Goal: Answer question/provide support

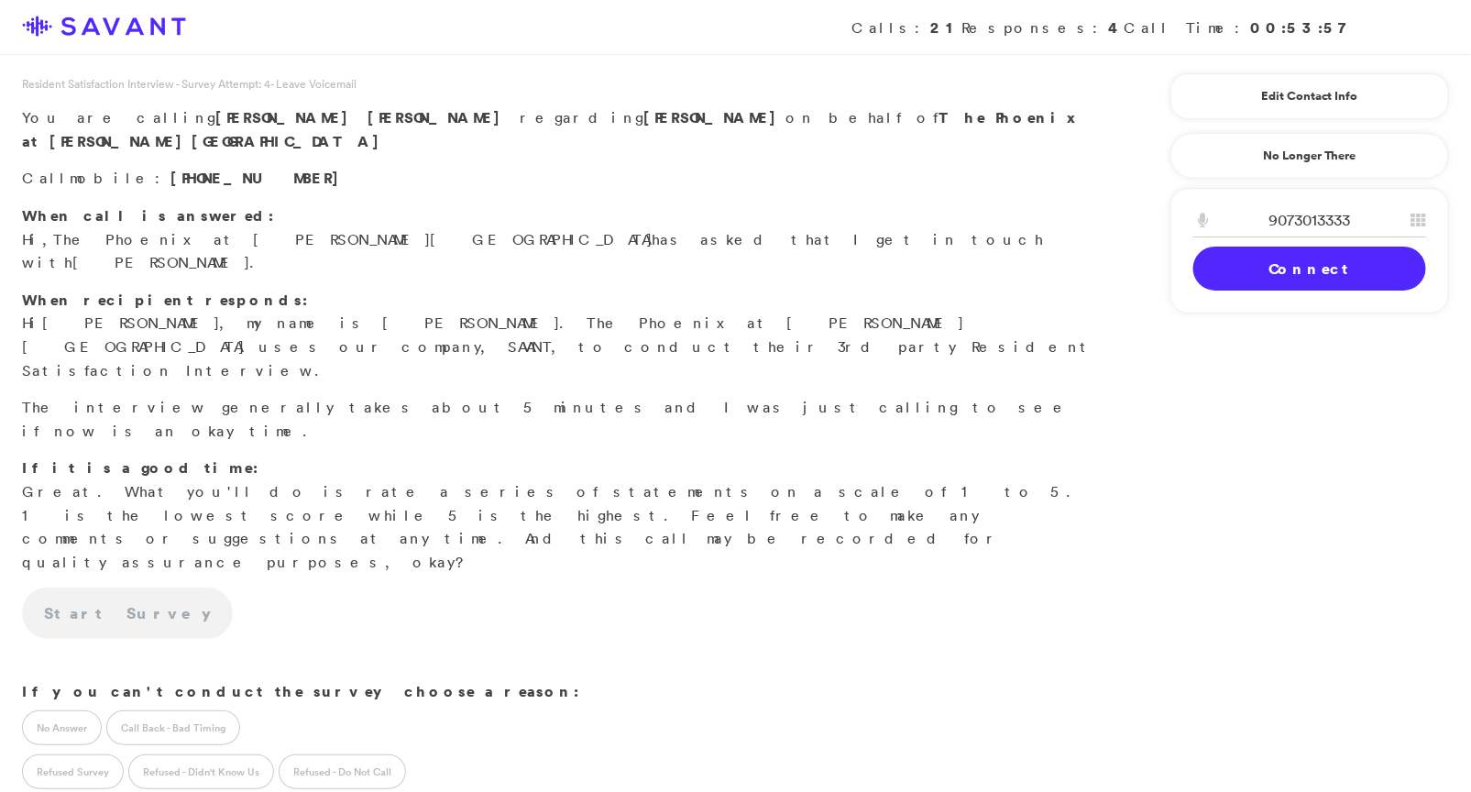
click at [1361, 258] on link "Connect" at bounding box center [1310, 269] width 233 height 44
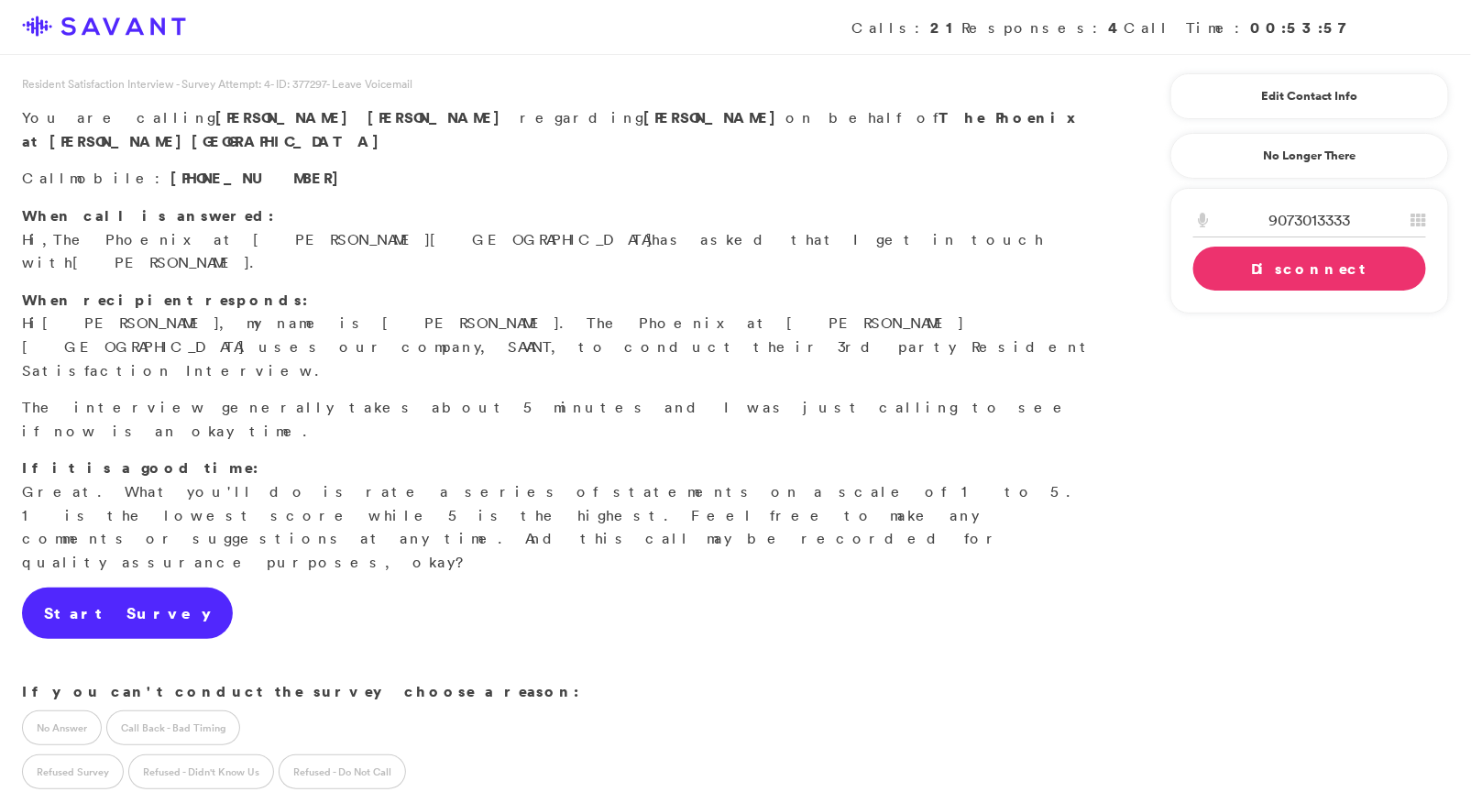
click at [125, 588] on link "Start Survey" at bounding box center [127, 613] width 211 height 51
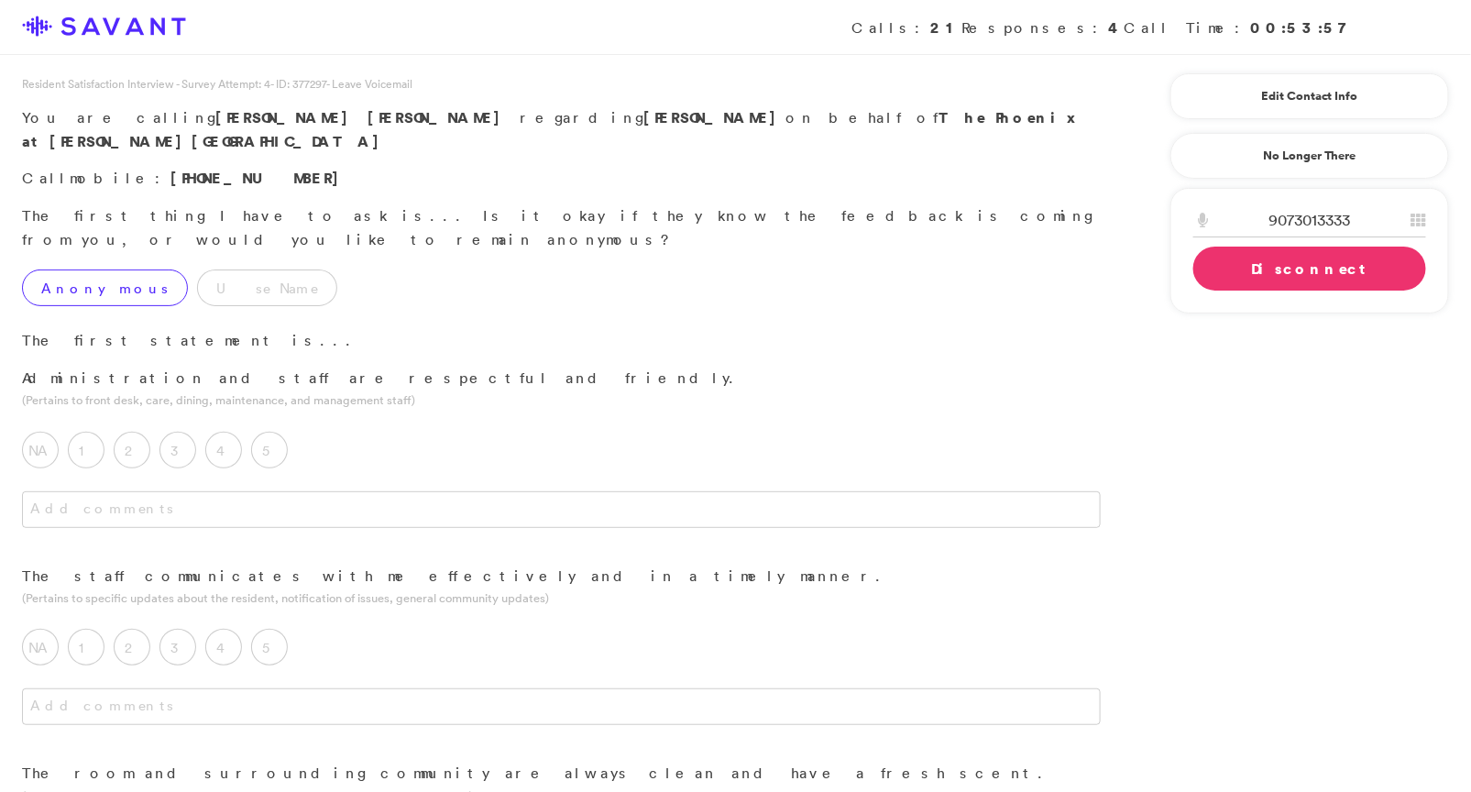
click at [94, 270] on label "Anonymous" at bounding box center [105, 288] width 166 height 37
click at [279, 432] on label "5" at bounding box center [269, 450] width 37 height 37
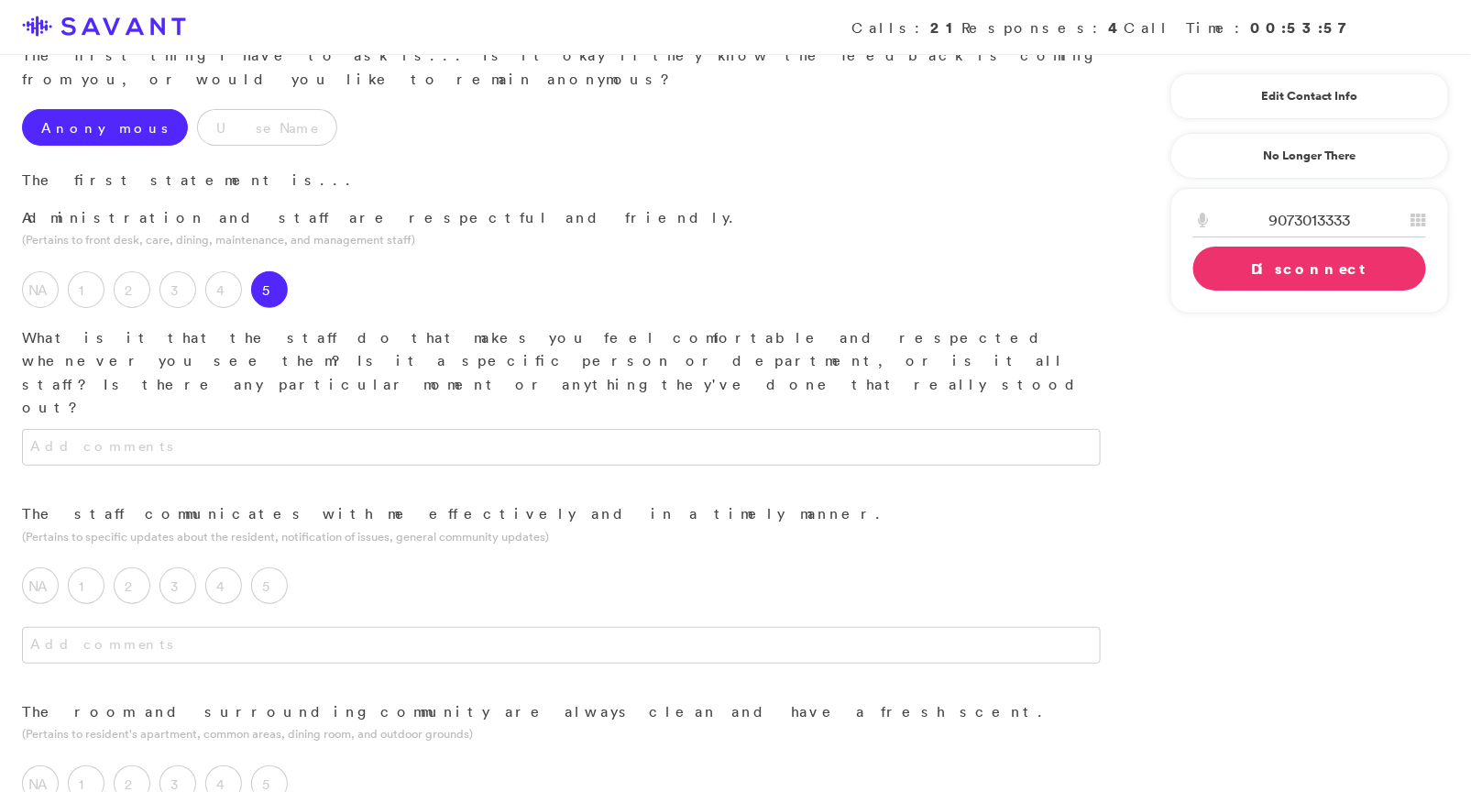
scroll to position [162, 0]
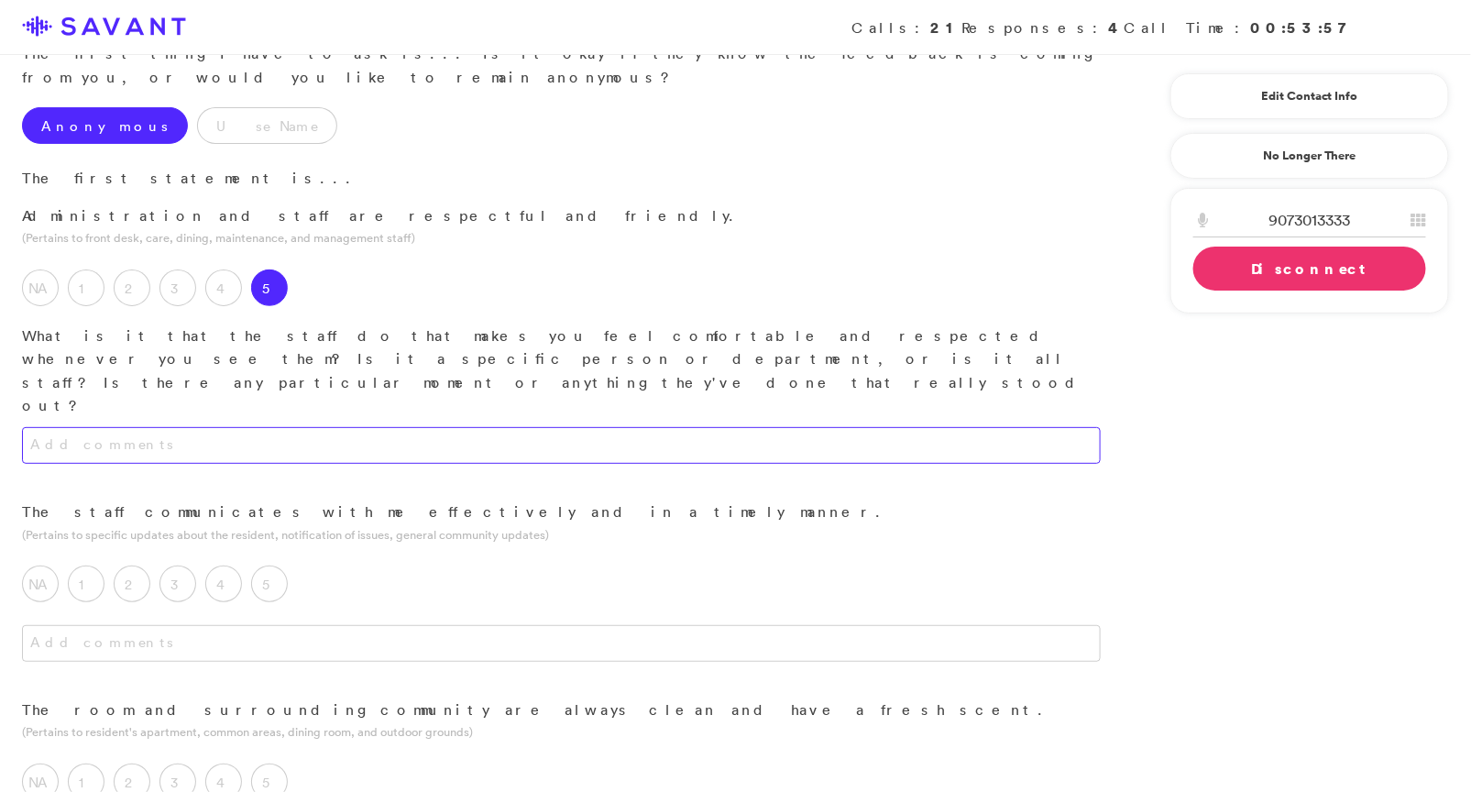
click at [367, 427] on textarea at bounding box center [561, 445] width 1079 height 37
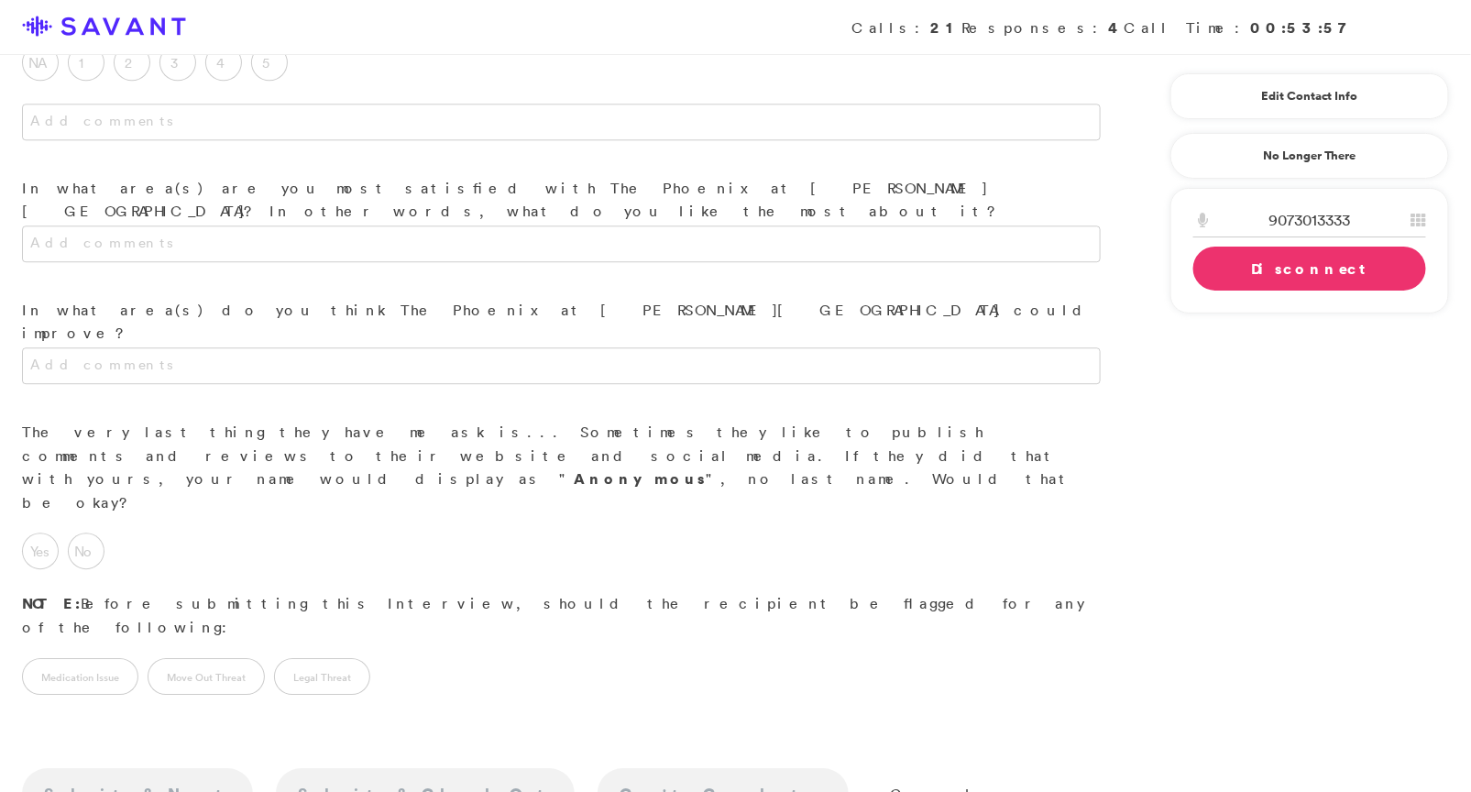
scroll to position [1742, 0]
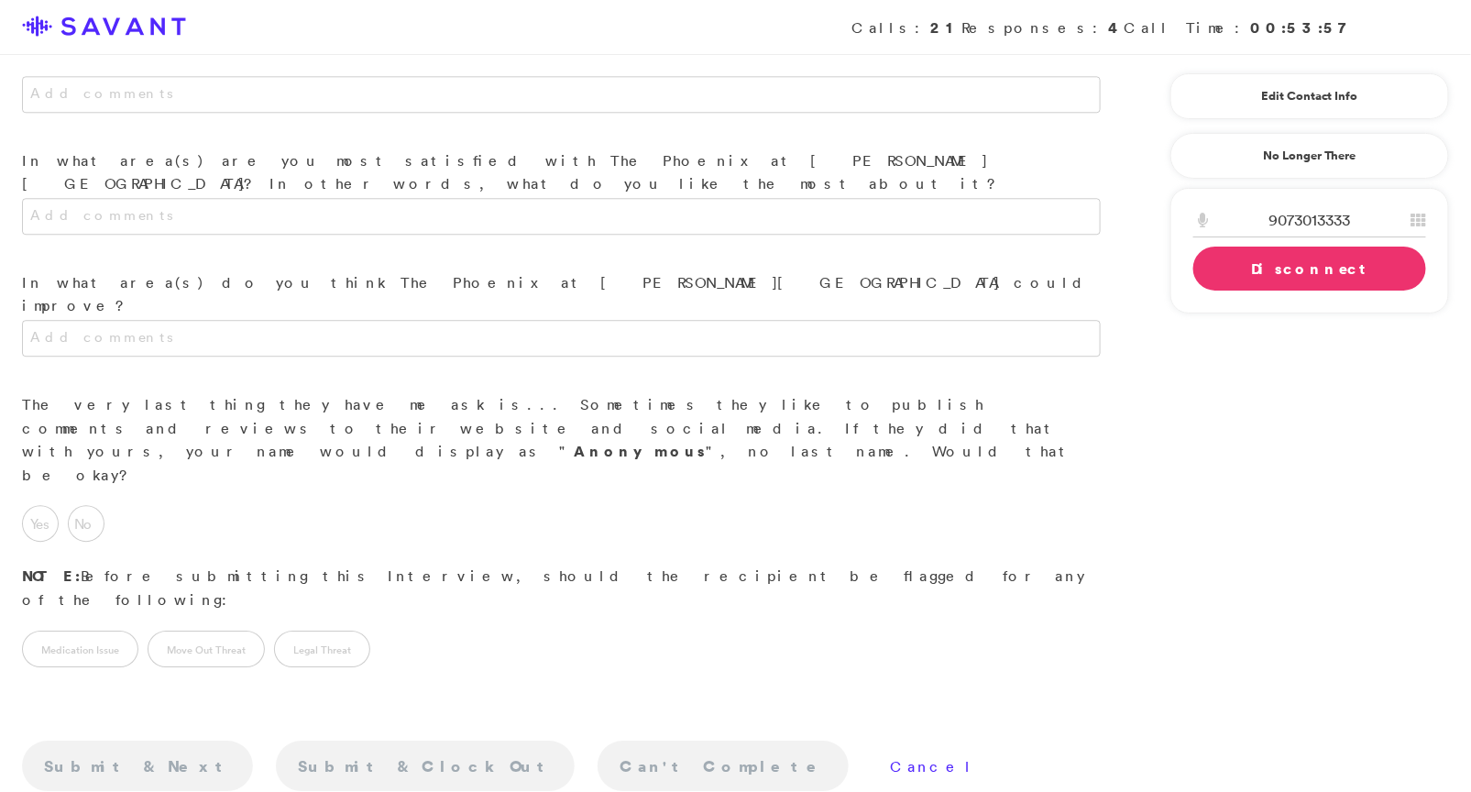
type textarea "They're friendly, they're helpful."
click at [890, 757] on link "Cancel" at bounding box center [932, 766] width 85 height 18
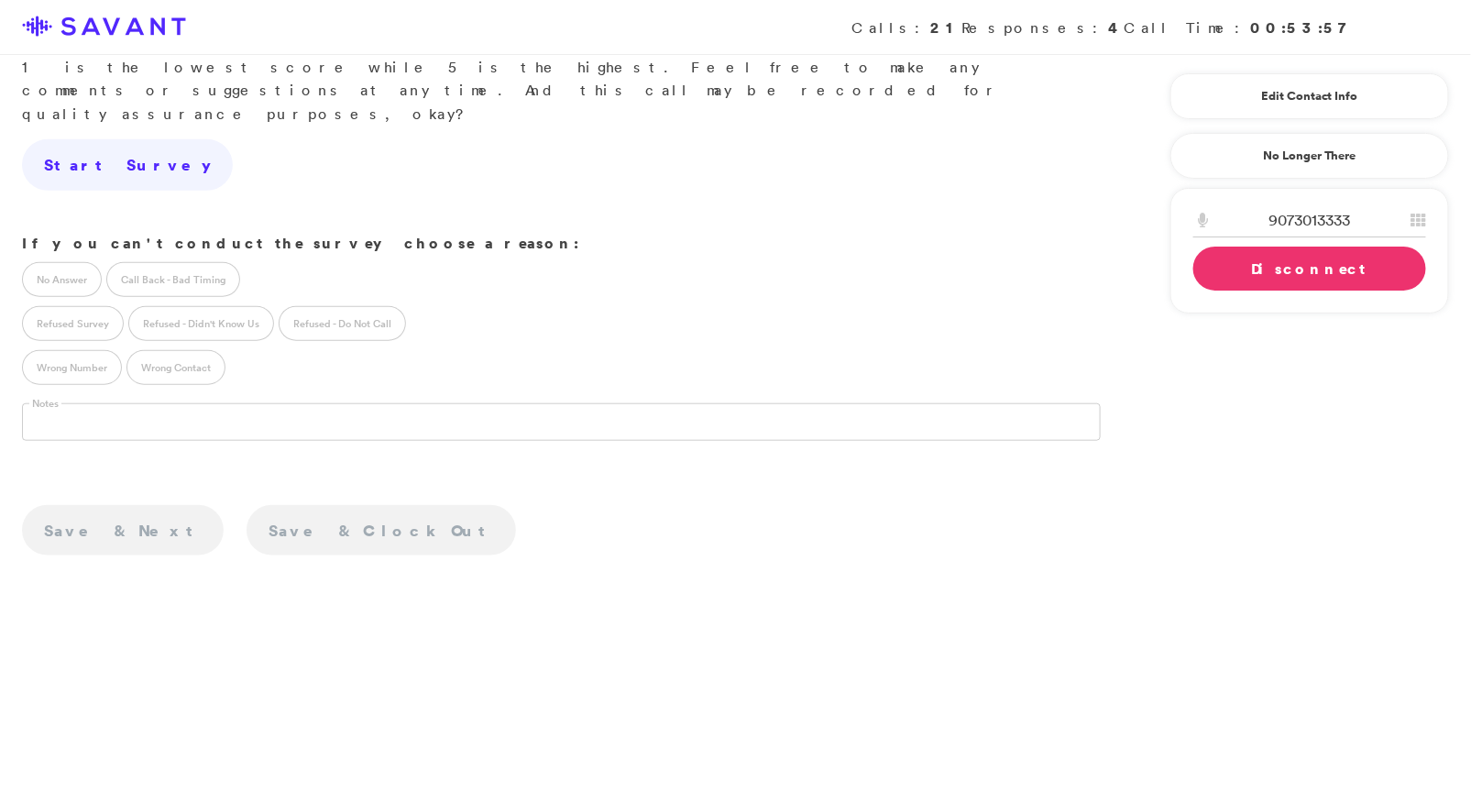
scroll to position [0, 0]
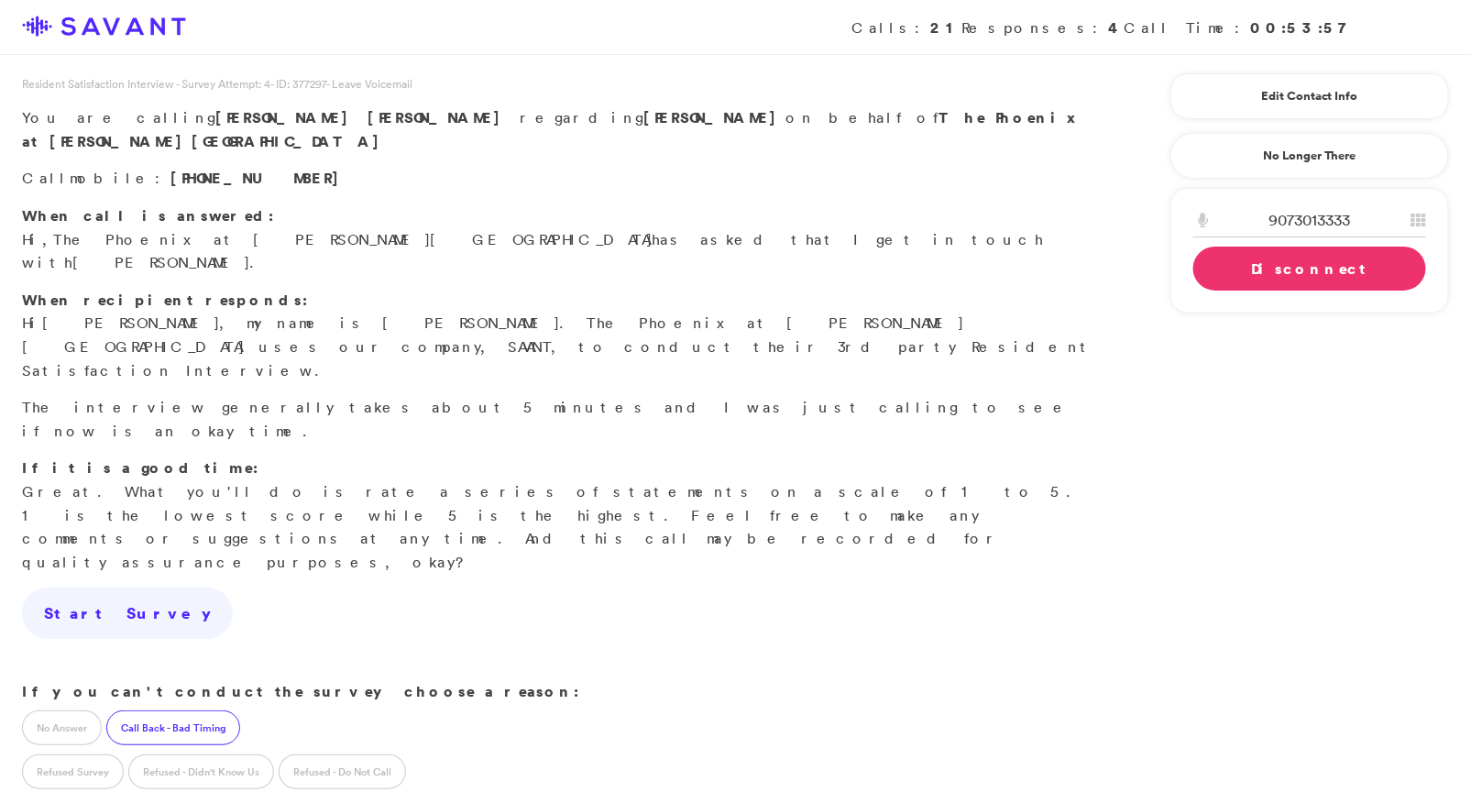
click at [181, 711] on label "Call Back - Bad Timing" at bounding box center [173, 728] width 134 height 35
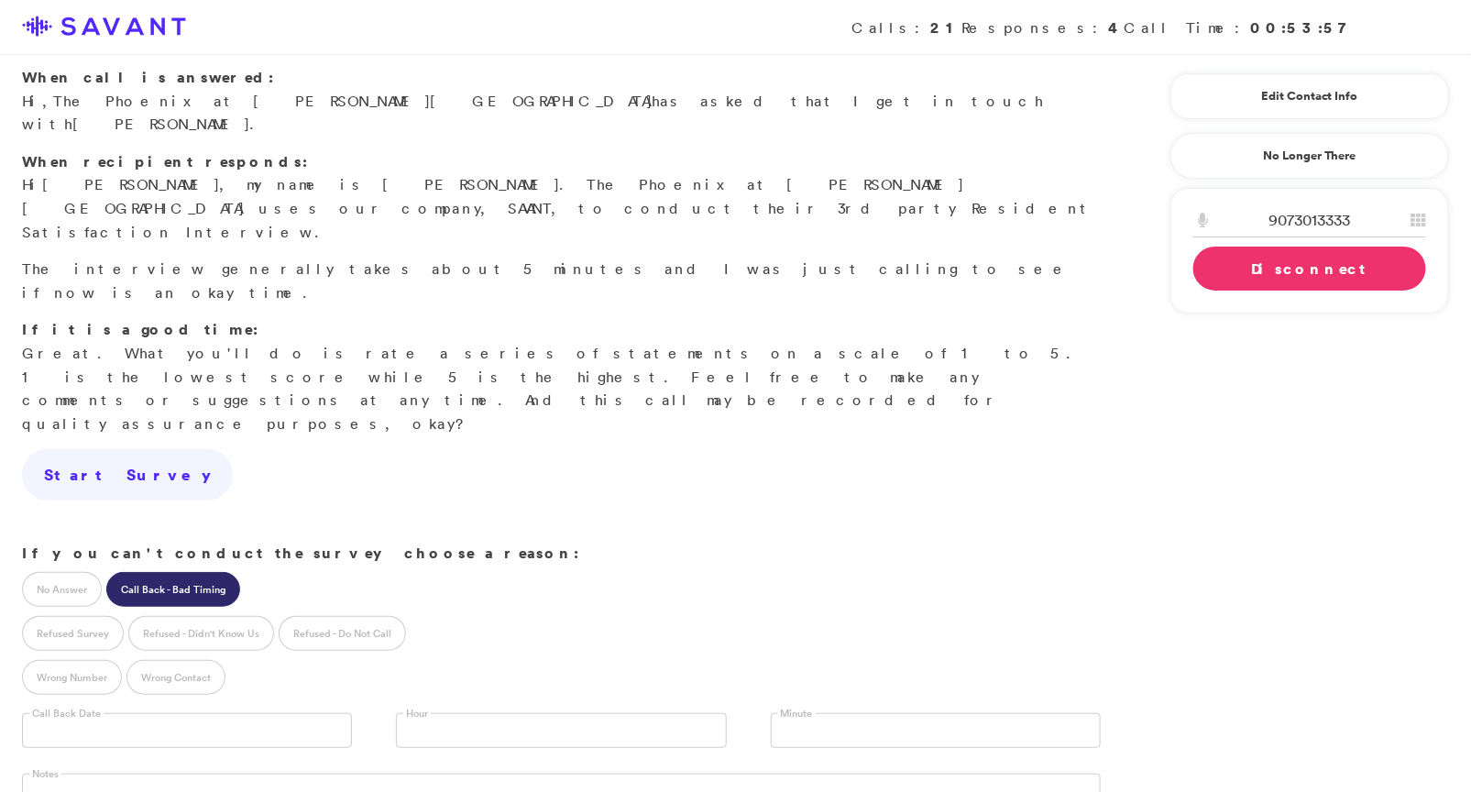
scroll to position [332, 0]
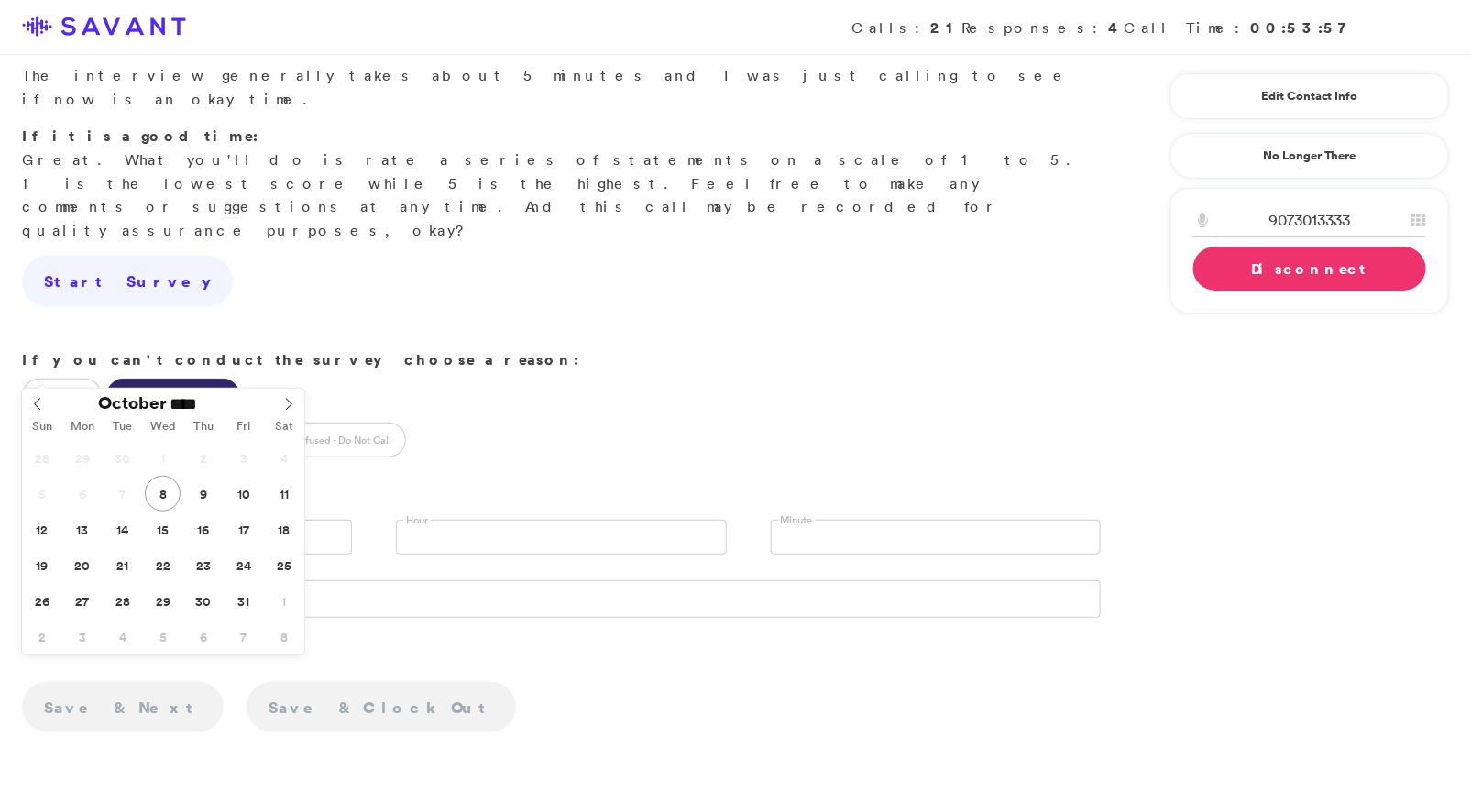
click at [254, 520] on input "text" at bounding box center [187, 537] width 330 height 35
click at [289, 403] on icon at bounding box center [288, 404] width 13 height 13
type input "**********"
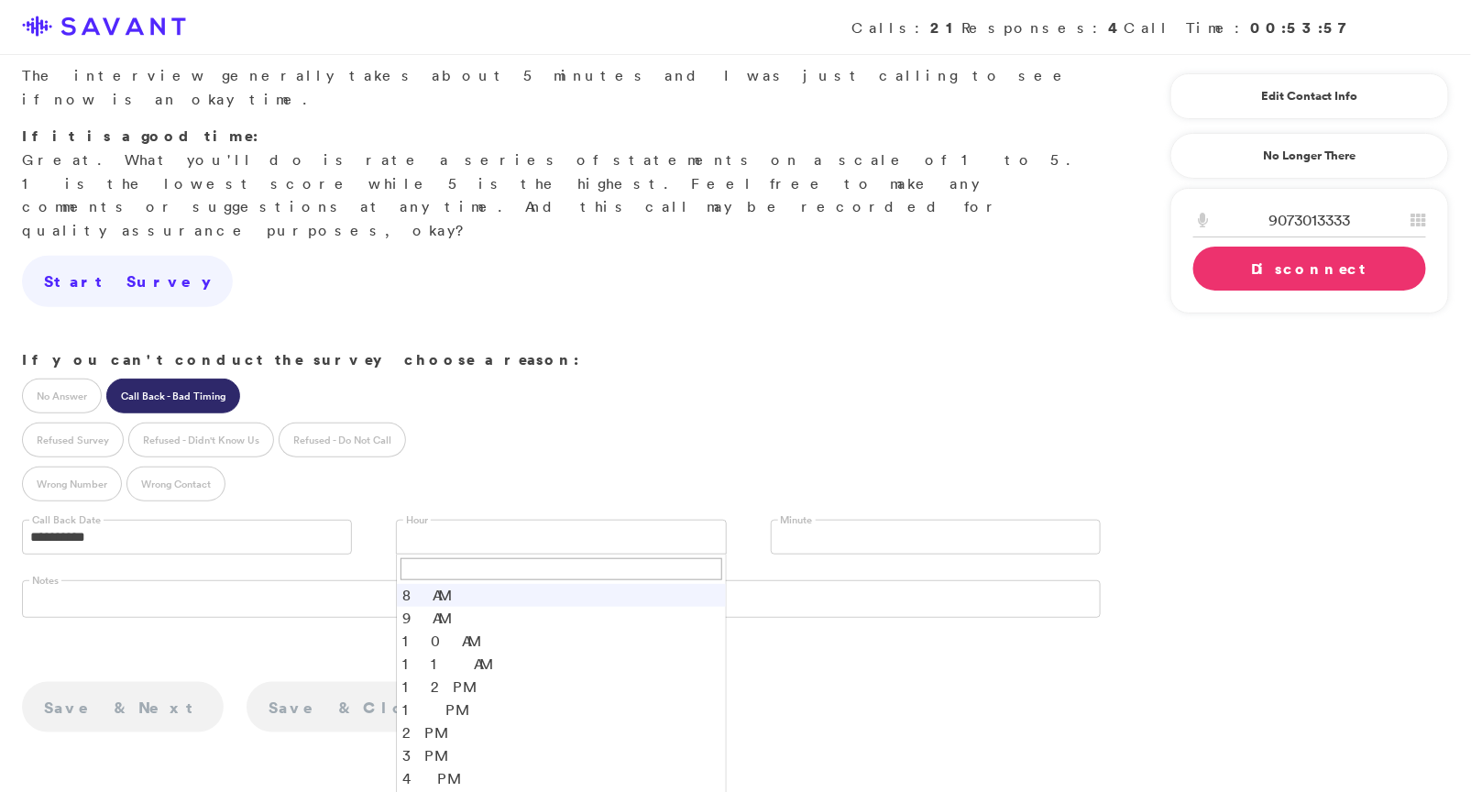
click at [456, 520] on link at bounding box center [561, 537] width 330 height 35
click at [453, 733] on li "5 PM" at bounding box center [561, 744] width 328 height 23
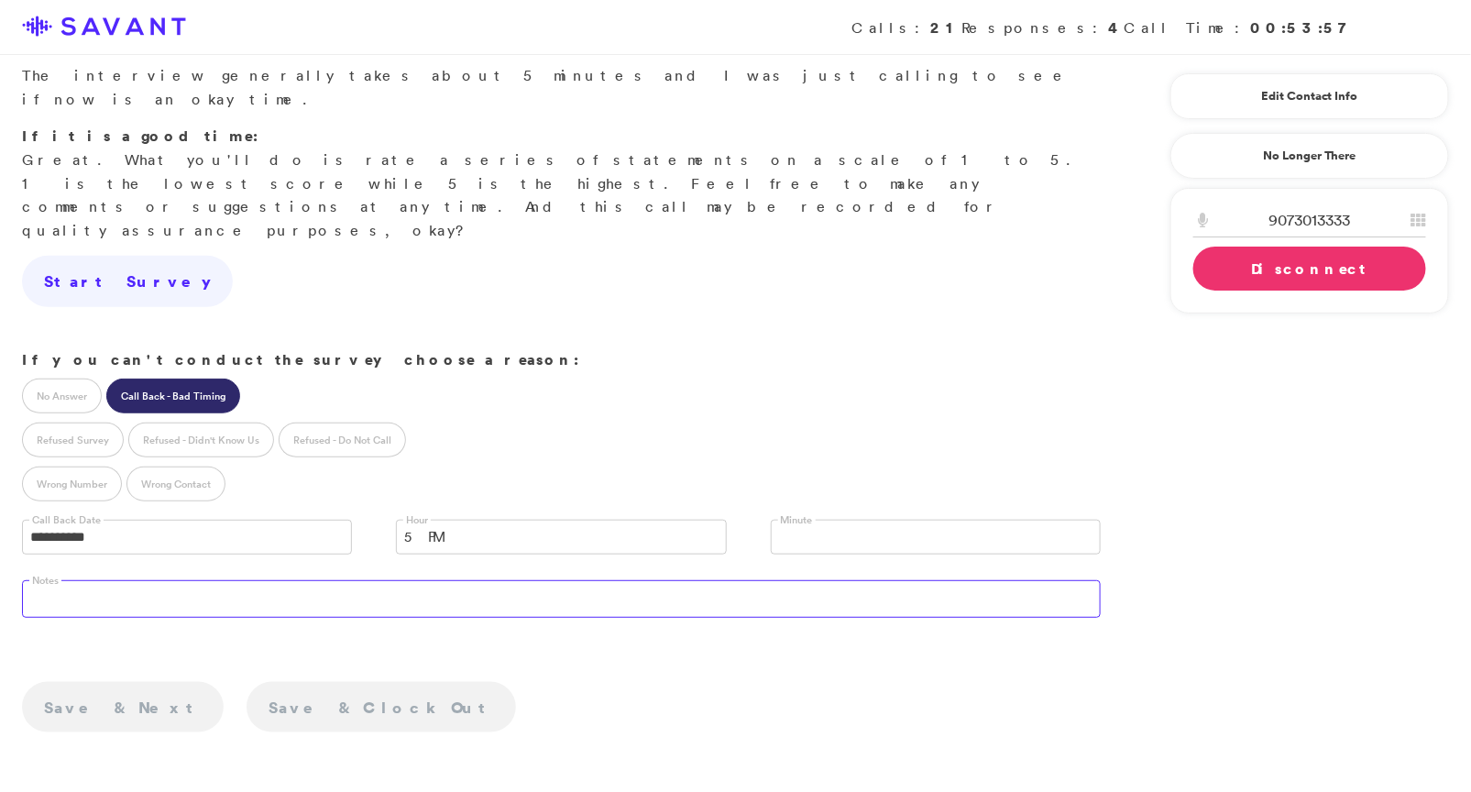
click at [447, 580] on textarea at bounding box center [561, 598] width 1079 height 37
click at [1252, 275] on link "Disconnect" at bounding box center [1310, 269] width 233 height 44
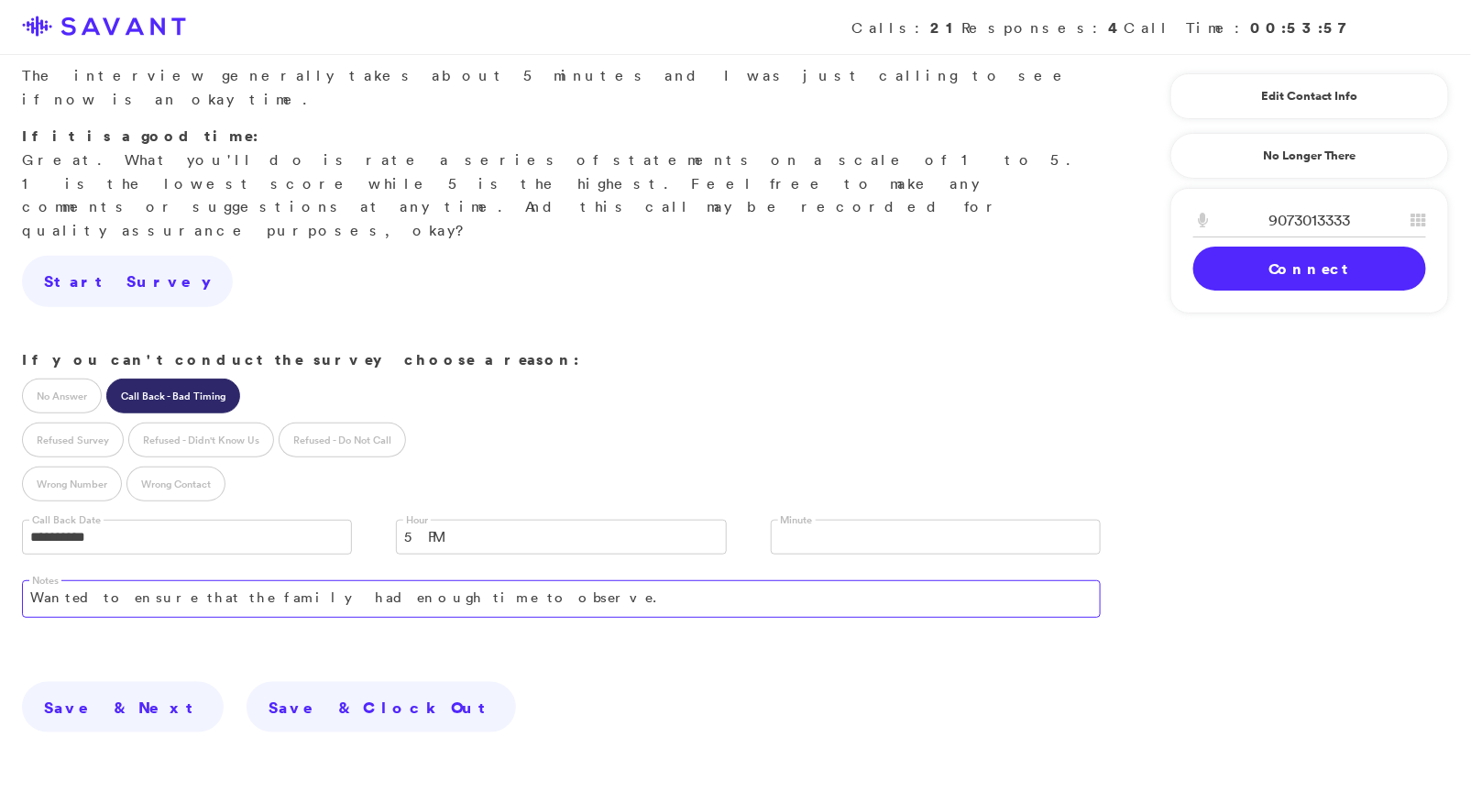
click at [492, 580] on textarea "Wanted to ensure that the family had enough time to observe." at bounding box center [561, 598] width 1079 height 37
drag, startPoint x: 442, startPoint y: 424, endPoint x: 408, endPoint y: 430, distance: 34.4
click at [408, 580] on textarea "Wanted to ensure that the family had enough time to observe." at bounding box center [561, 598] width 1079 height 37
click at [457, 580] on textarea "Wanted to ensure that the family had enough time to observe the facility and st…" at bounding box center [561, 598] width 1079 height 37
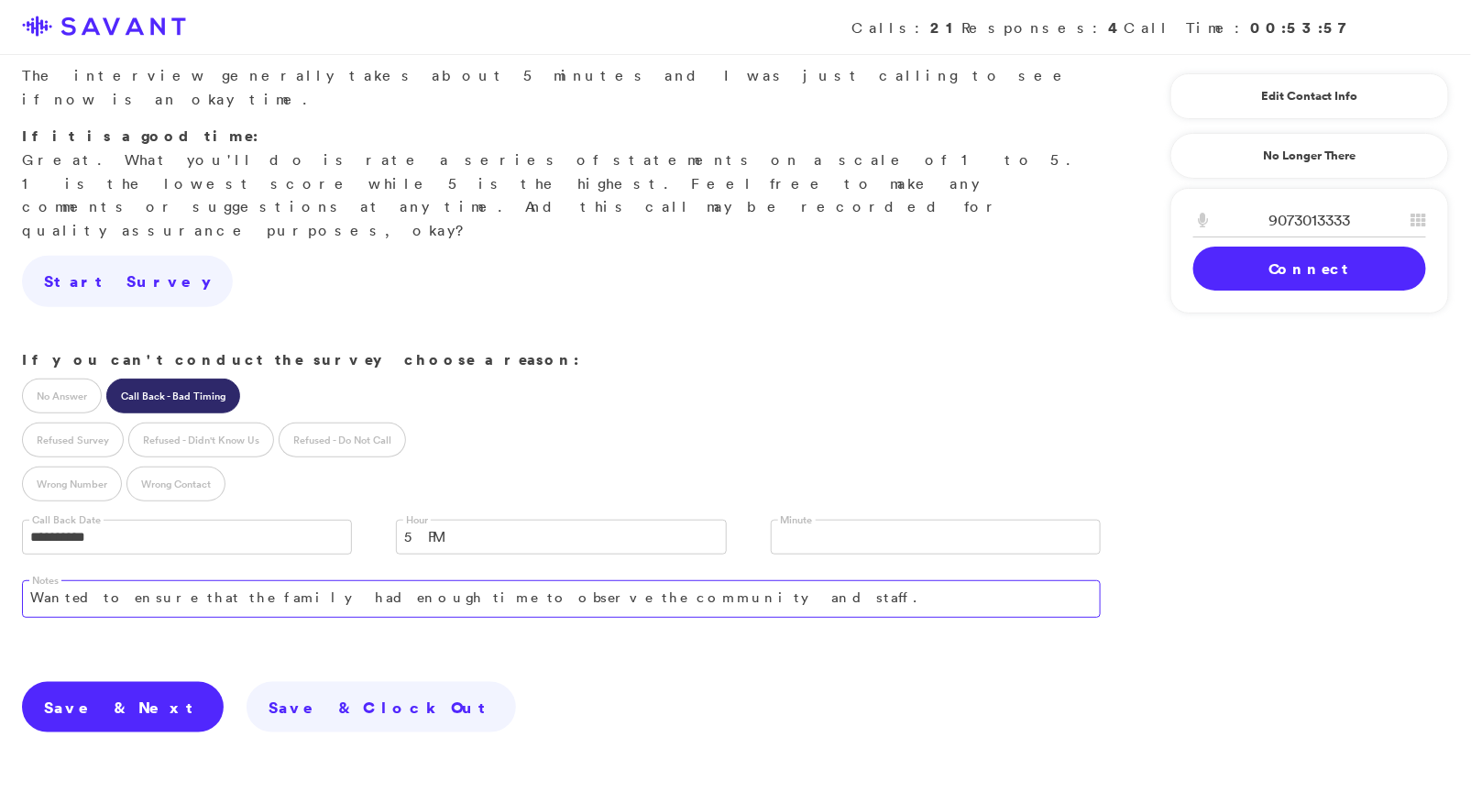
type textarea "Wanted to ensure that the family had enough time to observe the community and s…"
click at [100, 682] on link "Save & Next" at bounding box center [123, 707] width 202 height 51
